Goal: Transaction & Acquisition: Download file/media

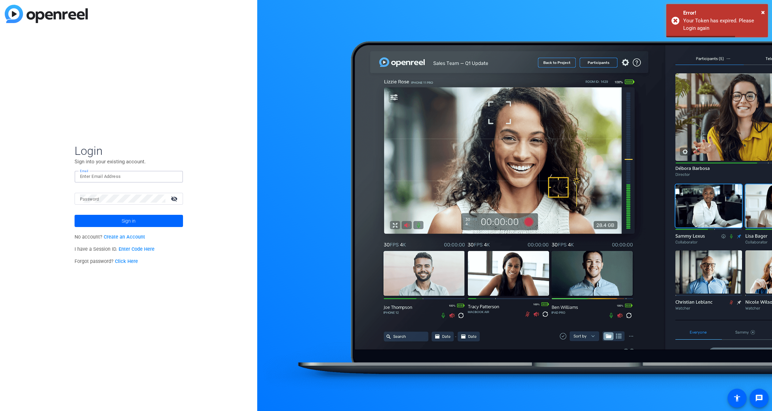
click at [98, 172] on input "Email" at bounding box center [129, 176] width 98 height 8
type input "[EMAIL_ADDRESS][PERSON_NAME][DOMAIN_NAME]"
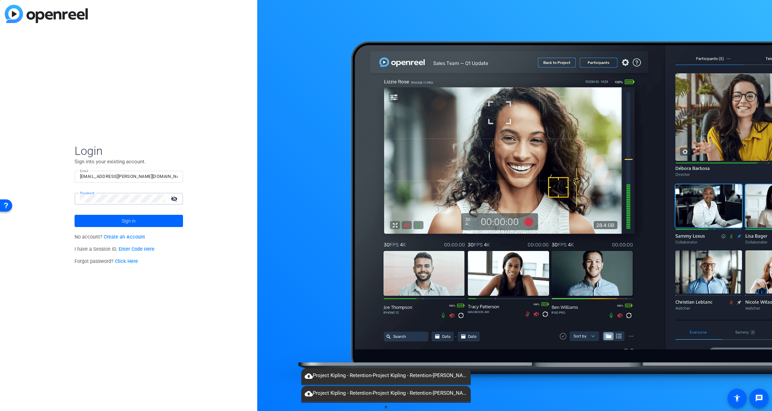
click at [75, 215] on button "Sign in" at bounding box center [129, 221] width 108 height 12
click at [90, 207] on mat-form-field "Password visibility_off" at bounding box center [129, 204] width 108 height 22
click at [69, 193] on div "Login Sign into your existing account. Email [EMAIL_ADDRESS][PERSON_NAME][DOMAI…" at bounding box center [128, 205] width 257 height 411
click at [61, 196] on div "Login Sign into your existing account. Email [EMAIL_ADDRESS][PERSON_NAME][DOMAI…" at bounding box center [128, 205] width 257 height 411
click at [44, 192] on div "Login Sign into your existing account. Email [EMAIL_ADDRESS][PERSON_NAME][DOMAI…" at bounding box center [128, 205] width 257 height 411
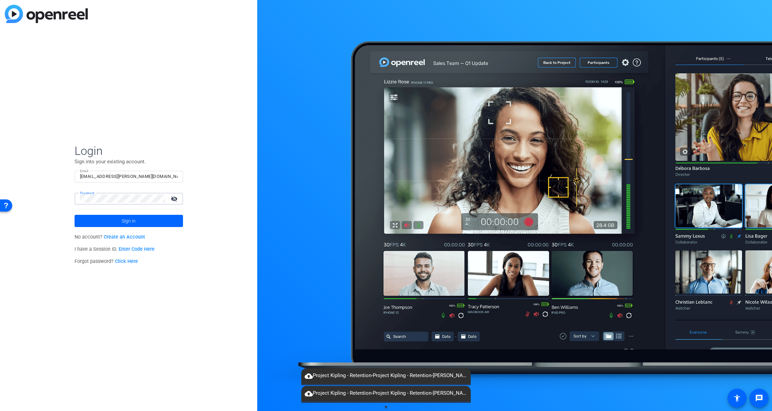
click at [75, 215] on button "Sign in" at bounding box center [129, 221] width 108 height 12
click at [67, 195] on div "Login Sign into your existing account. Email [EMAIL_ADDRESS][PERSON_NAME][DOMAI…" at bounding box center [128, 205] width 257 height 411
click at [79, 207] on mat-form-field "Password visibility_off" at bounding box center [129, 204] width 108 height 22
click at [27, 183] on div "Login Sign into your existing account. Email [EMAIL_ADDRESS][PERSON_NAME][DOMAI…" at bounding box center [128, 205] width 257 height 411
click at [75, 215] on button "Sign in" at bounding box center [129, 221] width 108 height 12
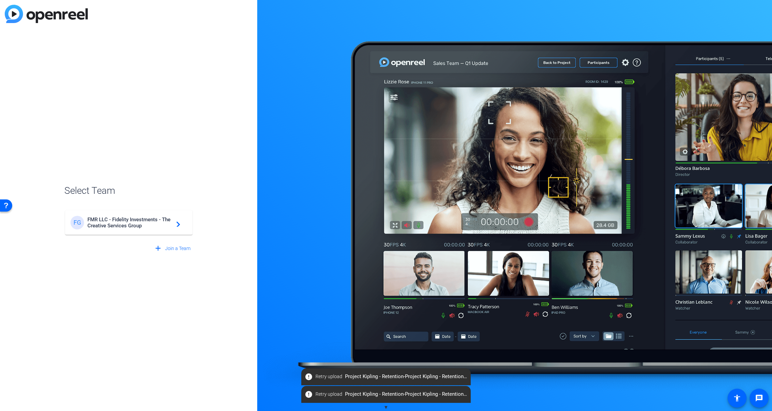
click at [139, 220] on span "FMR LLC - Fidelity Investments - The Creative Services Group" at bounding box center [129, 223] width 85 height 12
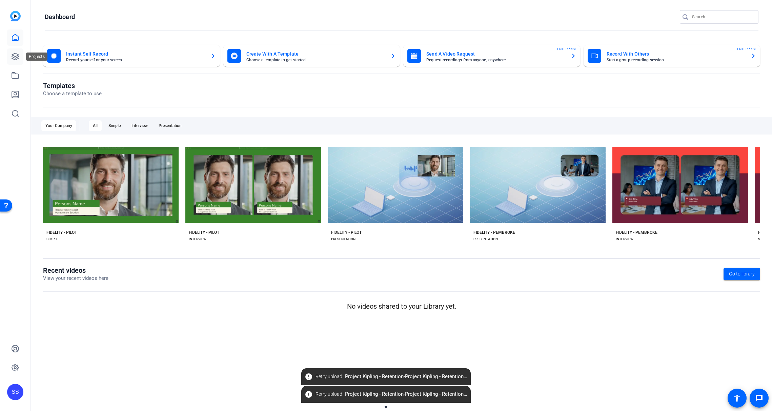
click at [8, 56] on link at bounding box center [15, 56] width 16 height 16
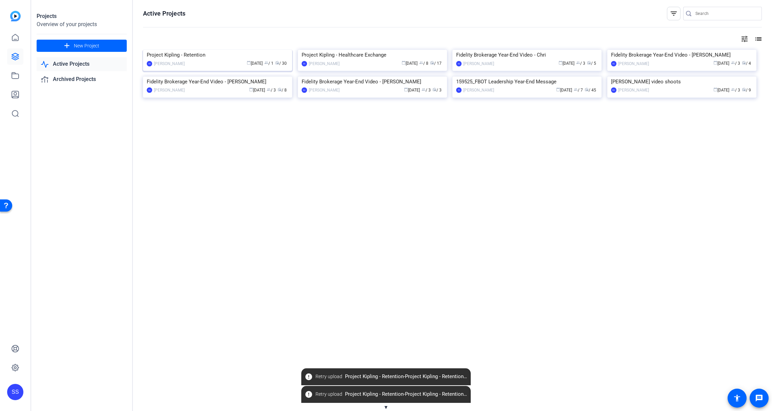
click at [211, 50] on img at bounding box center [217, 50] width 149 height 0
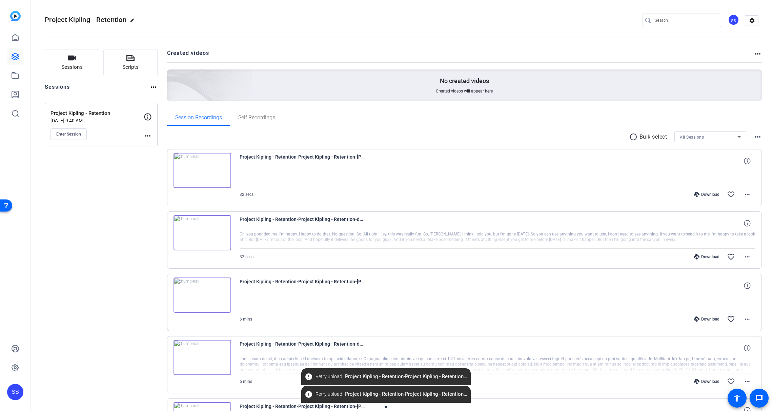
click at [644, 137] on p "Bulk select" at bounding box center [653, 137] width 28 height 8
click at [632, 137] on mat-icon "radio_button_unchecked" at bounding box center [634, 137] width 10 height 8
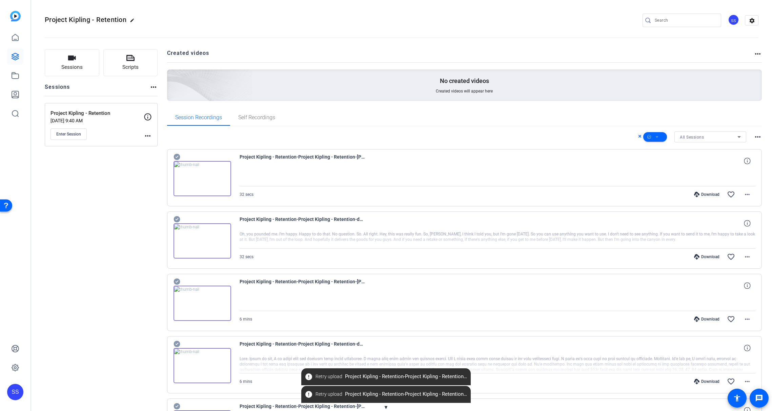
click at [754, 135] on mat-icon "more_horiz" at bounding box center [758, 137] width 8 height 8
click at [663, 161] on div at bounding box center [386, 205] width 772 height 411
click at [708, 137] on div "All Sessions" at bounding box center [709, 137] width 58 height 8
click at [700, 150] on mat-option "All Sessions" at bounding box center [707, 150] width 72 height 11
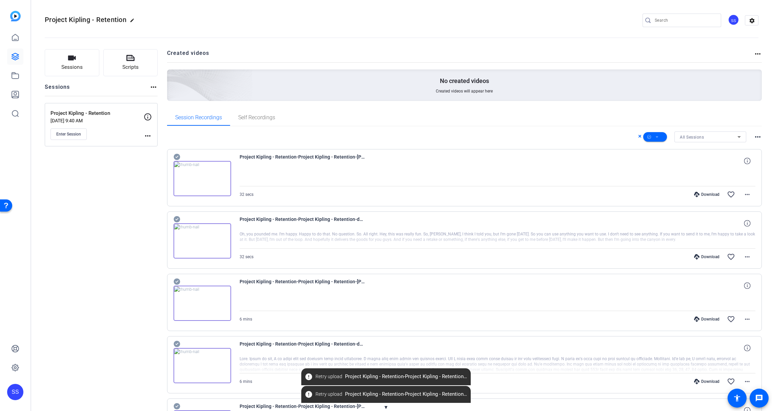
click at [754, 54] on mat-icon "more_horiz" at bounding box center [758, 54] width 8 height 8
click at [753, 54] on div at bounding box center [386, 205] width 772 height 411
click at [755, 137] on mat-icon "more_horiz" at bounding box center [758, 137] width 8 height 8
click at [755, 137] on div at bounding box center [386, 205] width 772 height 411
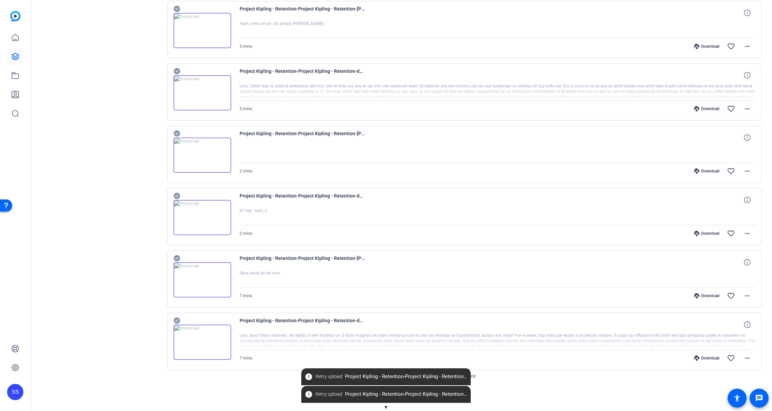
scroll to position [396, 0]
click at [200, 280] on img at bounding box center [202, 281] width 58 height 35
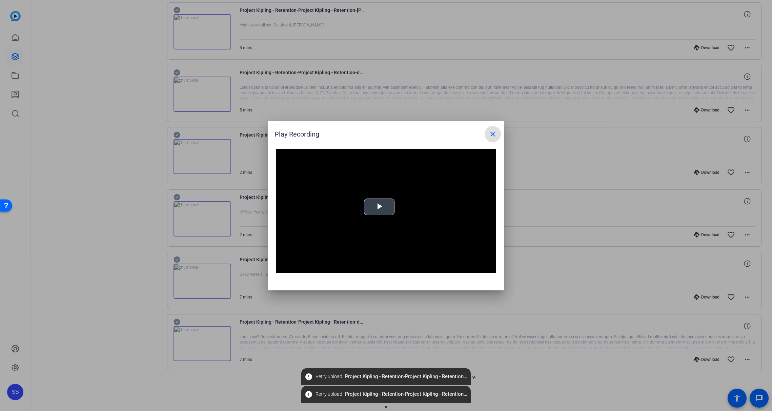
click at [416, 185] on video "Video Player" at bounding box center [386, 211] width 220 height 124
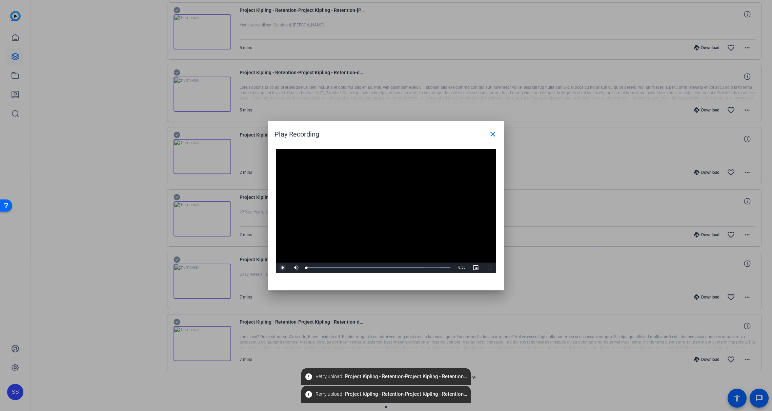
click at [285, 268] on span "Video Player" at bounding box center [283, 268] width 14 height 0
click at [342, 269] on div "Loaded : 100.00% 1:27 1:32" at bounding box center [378, 268] width 151 height 10
click at [381, 263] on div "Loaded : 100.00% 3:04 1:34" at bounding box center [378, 268] width 151 height 10
click at [425, 267] on div "Loaded : 100.00% 5:28 5:28" at bounding box center [378, 268] width 144 height 2
click at [488, 137] on span at bounding box center [493, 134] width 16 height 16
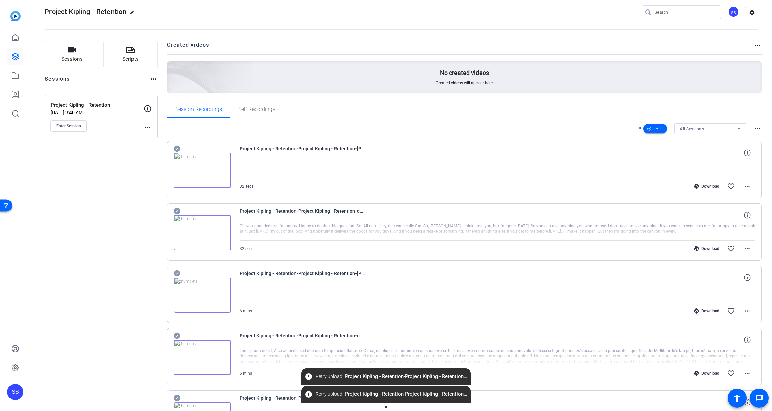
scroll to position [0, 0]
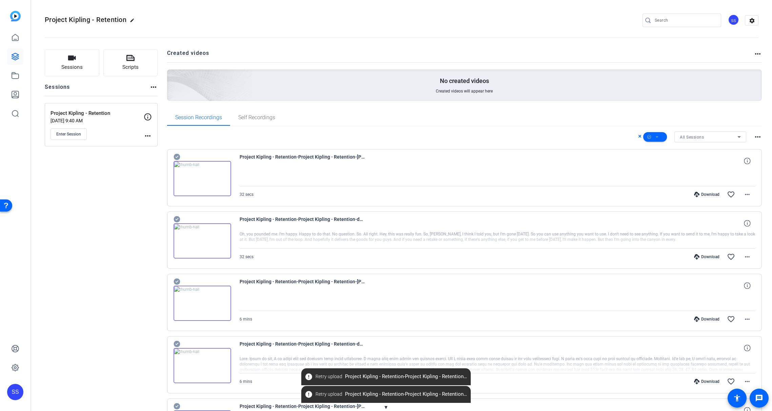
click at [695, 258] on icon at bounding box center [696, 256] width 5 height 5
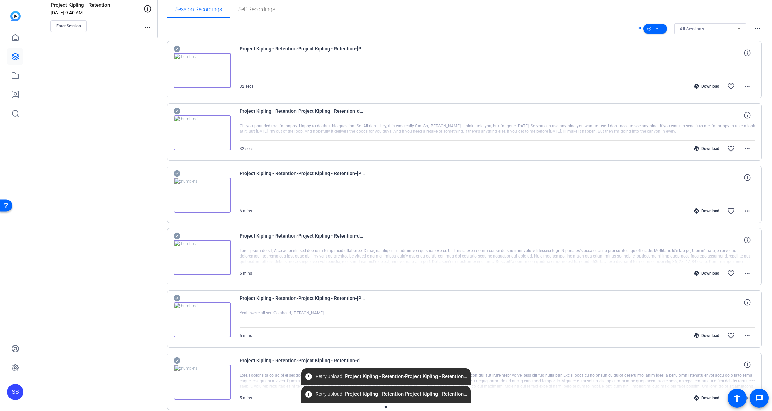
scroll to position [114, 0]
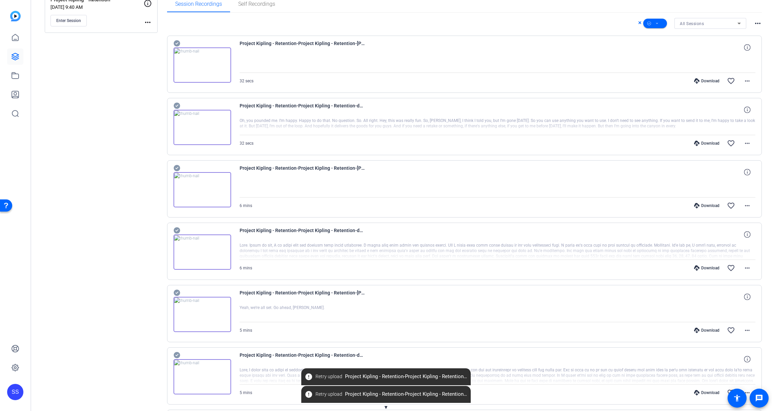
click at [694, 270] on icon at bounding box center [696, 267] width 5 height 5
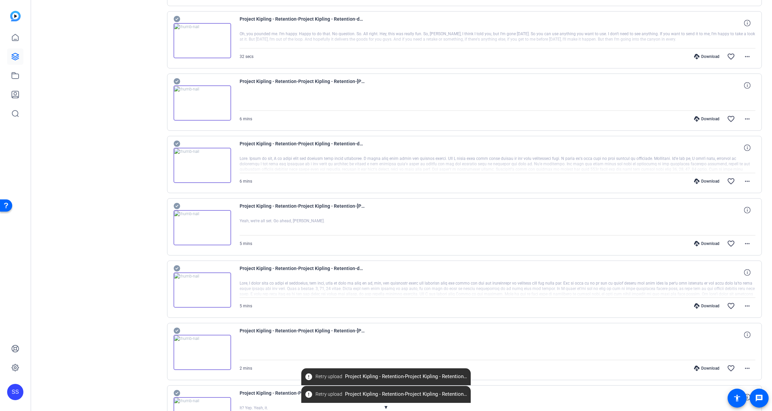
scroll to position [224, 0]
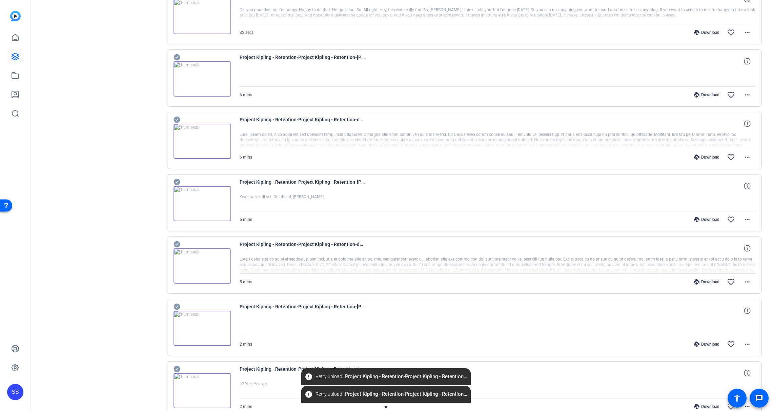
click at [699, 281] on div "Download" at bounding box center [707, 281] width 32 height 5
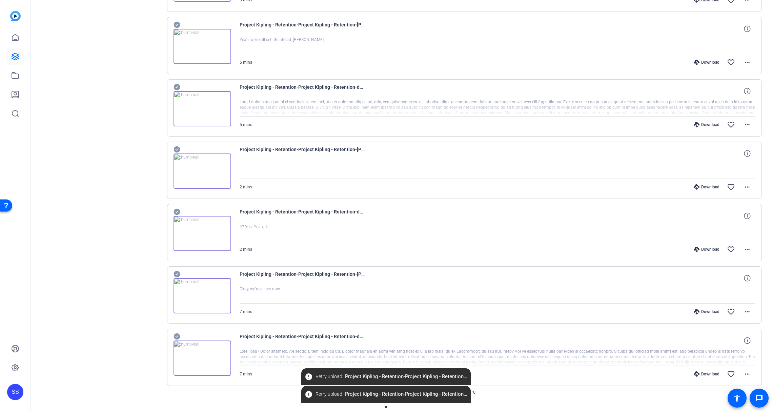
scroll to position [399, 0]
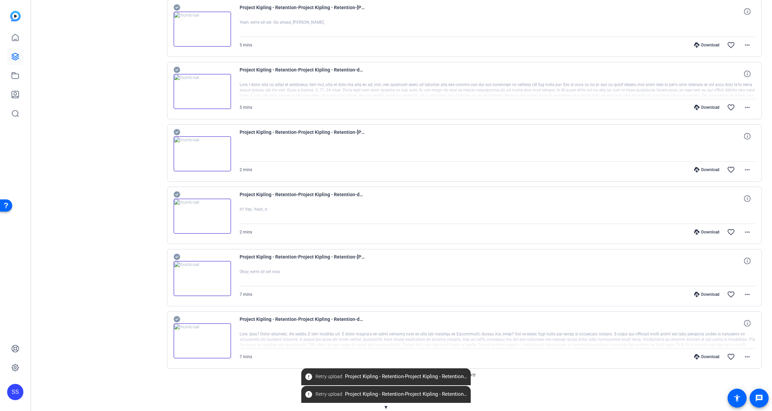
click at [705, 233] on div "Download" at bounding box center [707, 231] width 32 height 5
click at [699, 355] on div "Download" at bounding box center [707, 356] width 32 height 5
click at [313, 373] on span at bounding box center [329, 377] width 32 height 16
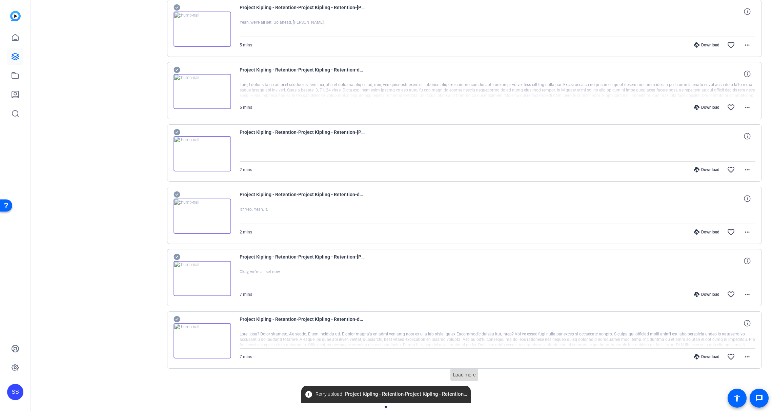
click at [460, 375] on span "Load more" at bounding box center [464, 374] width 22 height 7
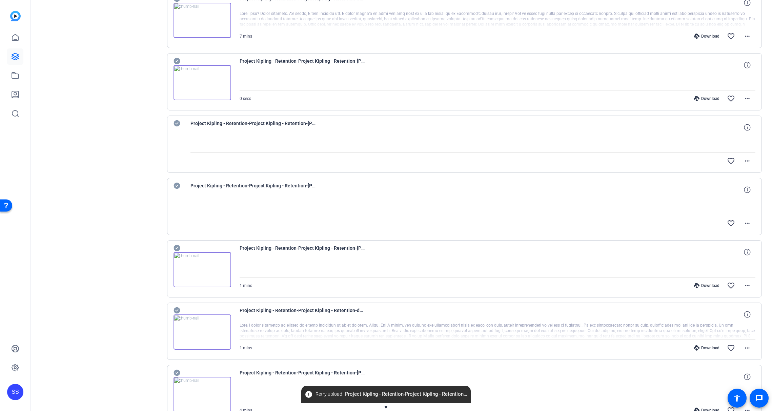
scroll to position [795, 0]
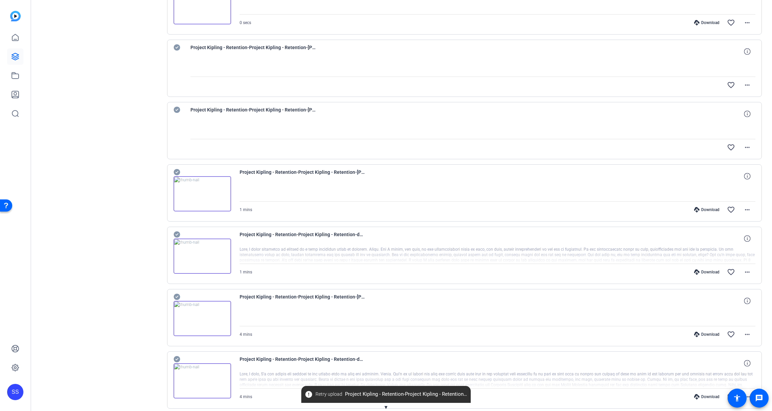
click at [700, 274] on div "Download" at bounding box center [707, 271] width 32 height 5
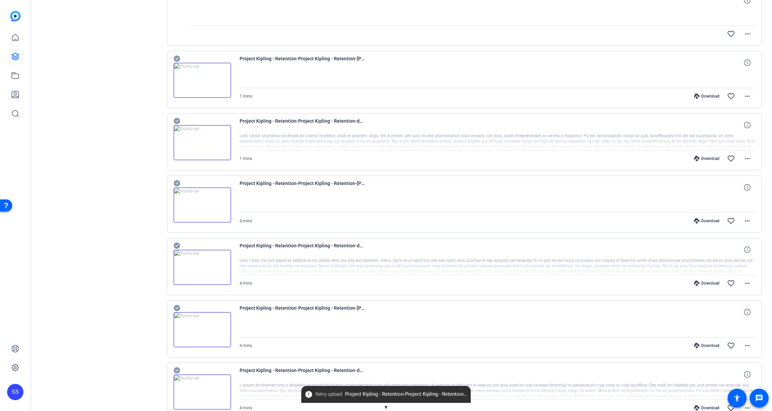
scroll to position [910, 0]
click at [696, 281] on div "Download" at bounding box center [707, 282] width 32 height 5
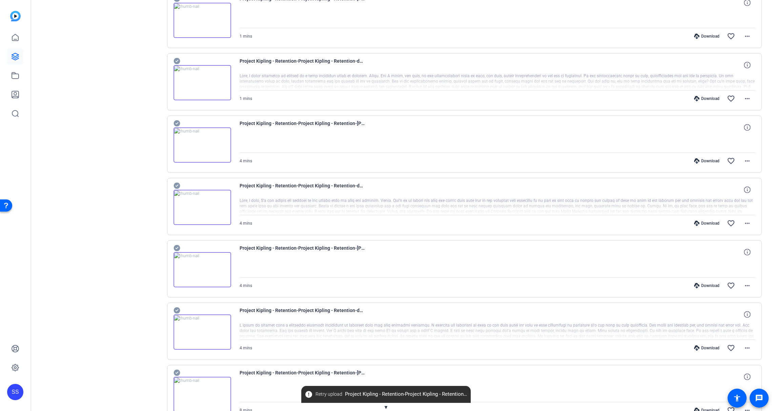
scroll to position [969, 0]
click at [697, 347] on div "Download" at bounding box center [707, 347] width 32 height 5
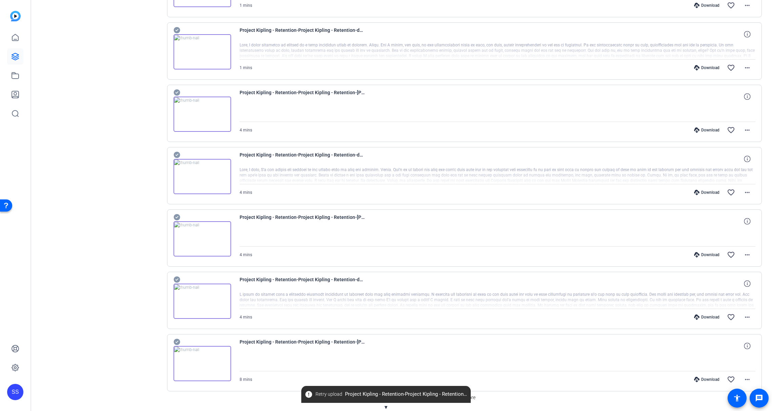
scroll to position [1022, 0]
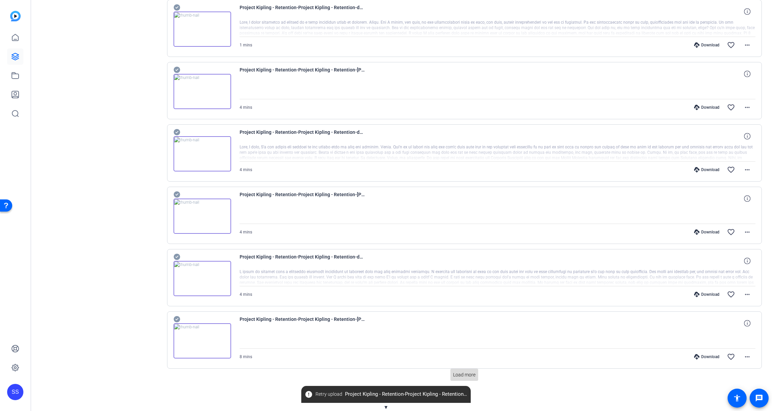
click at [458, 376] on span "Load more" at bounding box center [464, 374] width 22 height 7
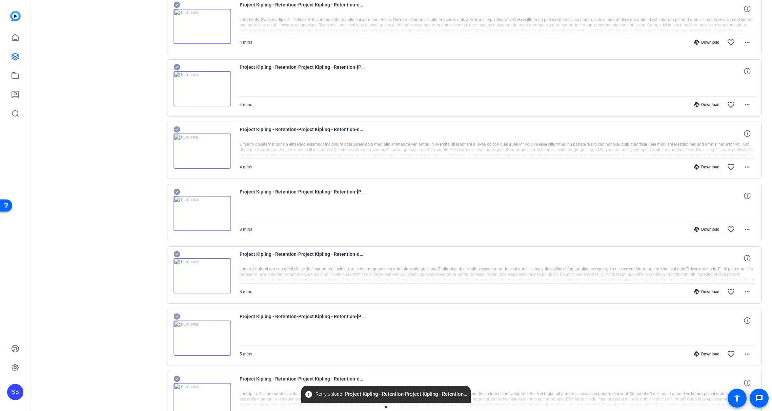
scroll to position [1220, 0]
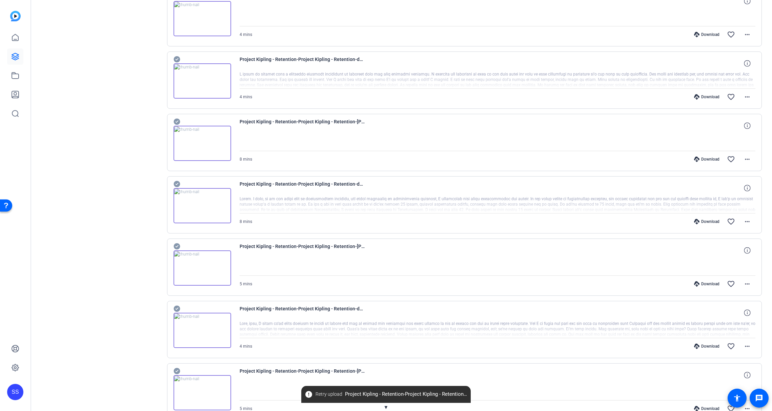
click at [697, 221] on div "Download" at bounding box center [707, 221] width 32 height 5
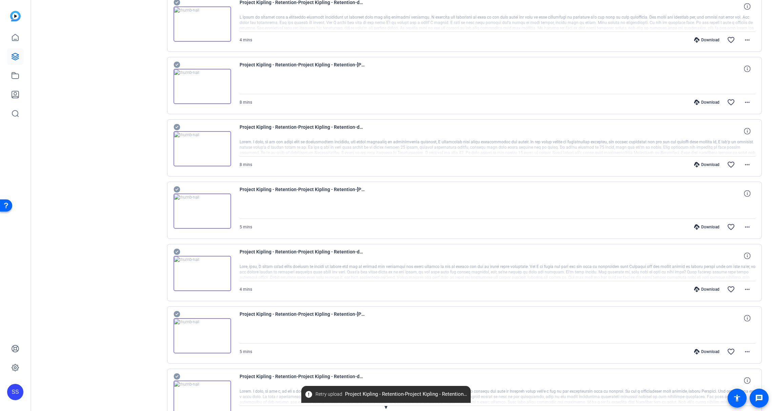
scroll to position [1308, 0]
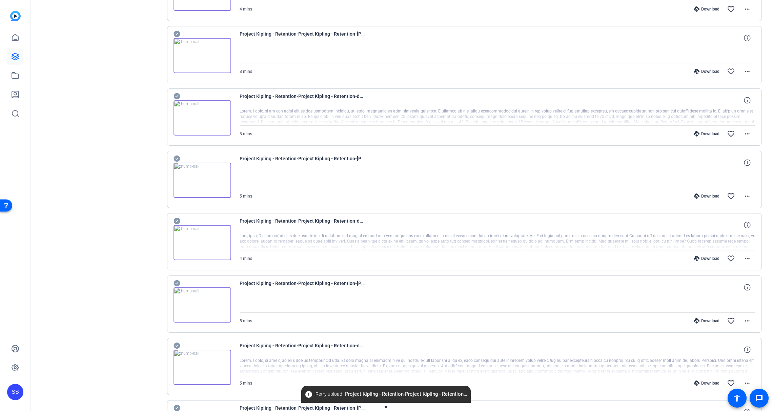
click at [702, 259] on div "Download" at bounding box center [707, 258] width 32 height 5
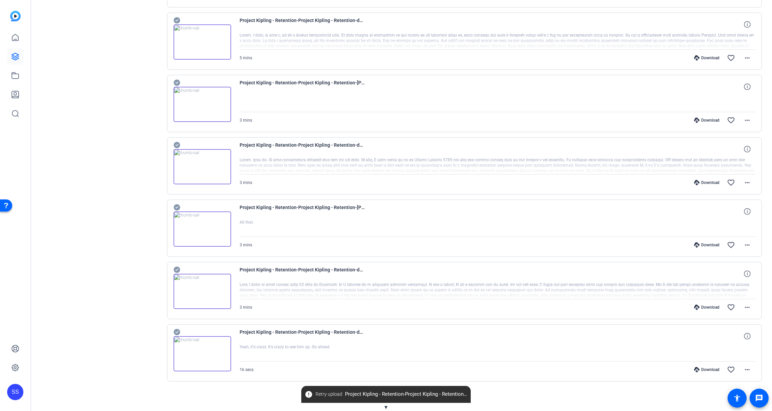
scroll to position [1634, 0]
click at [704, 307] on div "Download" at bounding box center [707, 306] width 32 height 5
click at [366, 394] on span "error Retry upload Project Kipling - Retention-Project Kipling - Retention-[PER…" at bounding box center [385, 394] width 169 height 12
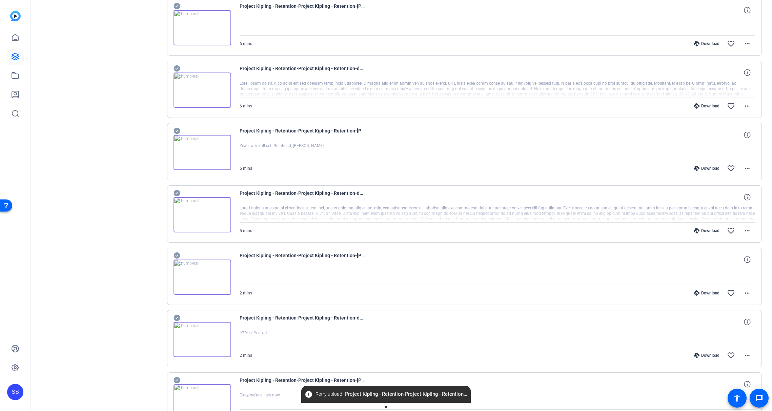
scroll to position [0, 0]
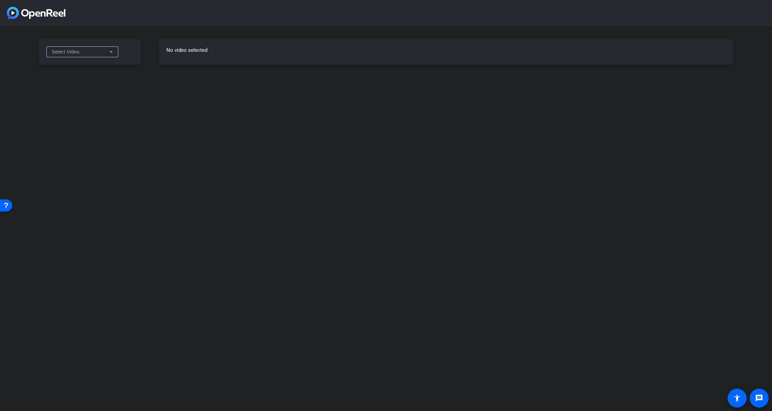
click at [74, 52] on span "Select Video" at bounding box center [65, 51] width 27 height 5
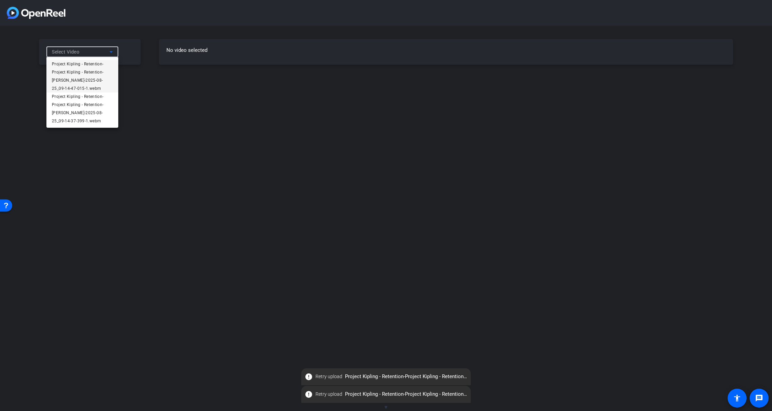
click at [0, 0] on div at bounding box center [0, 0] width 0 height 0
